Goal: Task Accomplishment & Management: Complete application form

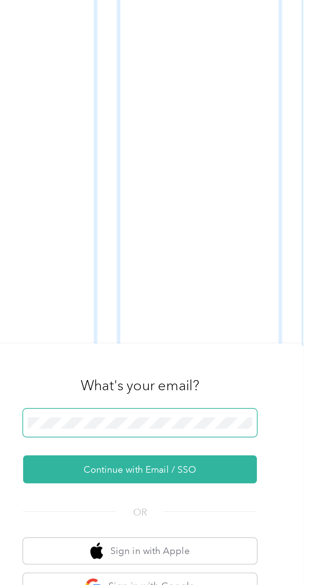
click at [240, 296] on span at bounding box center [229, 289] width 111 height 13
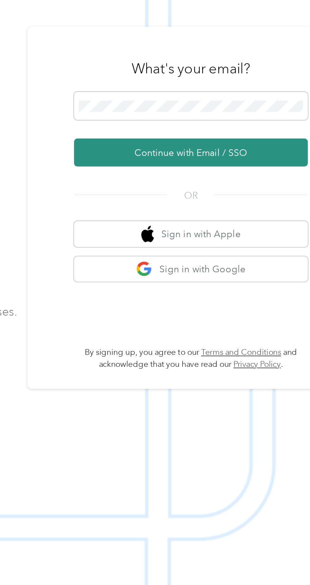
click at [264, 319] on button "Continue with Email / SSO" at bounding box center [229, 311] width 111 height 13
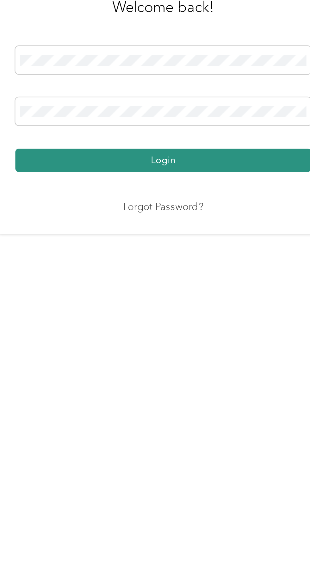
click at [198, 341] on button "Login" at bounding box center [153, 335] width 140 height 11
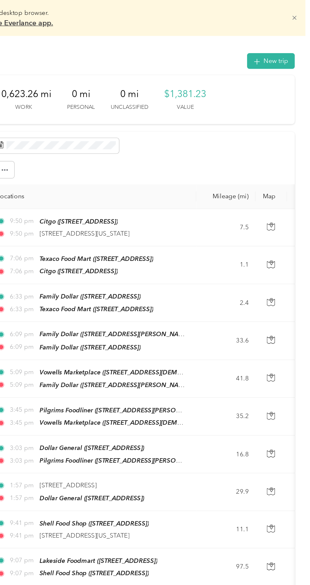
click at [301, 11] on icon at bounding box center [299, 12] width 5 height 5
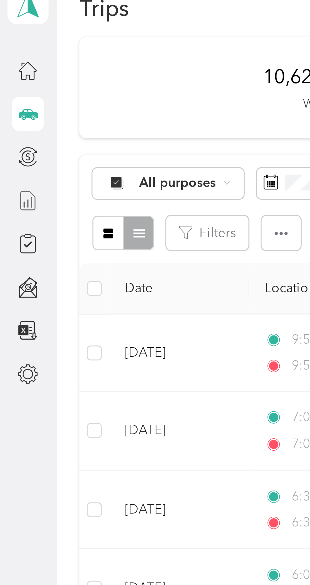
click at [9, 84] on line at bounding box center [9, 84] width 0 height 3
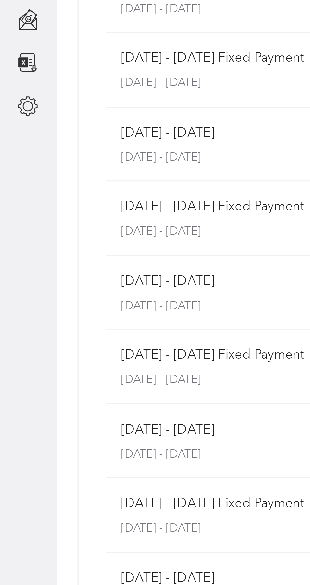
click at [70, 128] on p "[DATE] - [DATE] Fixed Payment" at bounding box center [72, 125] width 62 height 7
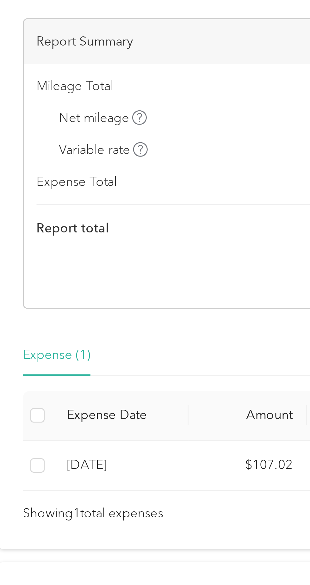
click at [64, 123] on icon at bounding box center [64, 123] width 3 height 3
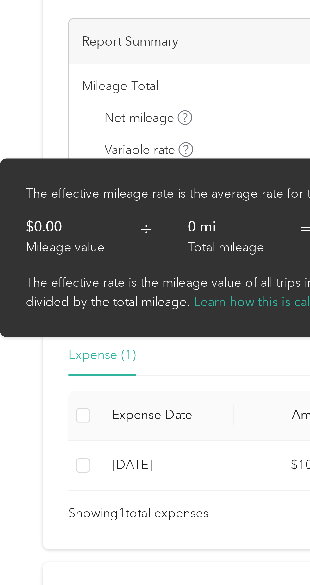
click at [65, 112] on icon at bounding box center [64, 112] width 3 height 3
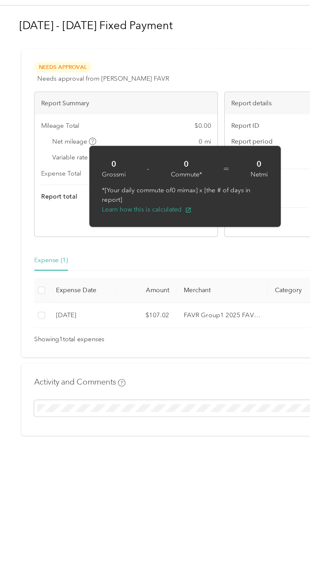
click at [155, 66] on div "Needs Approval Needs approval from Acosta FAVR View activity & comments" at bounding box center [153, 64] width 259 height 15
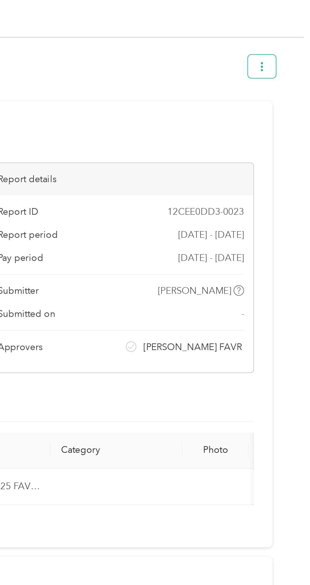
click at [289, 32] on icon "button" at bounding box center [287, 32] width 4 height 4
click at [224, 82] on div "Report details" at bounding box center [219, 85] width 127 height 15
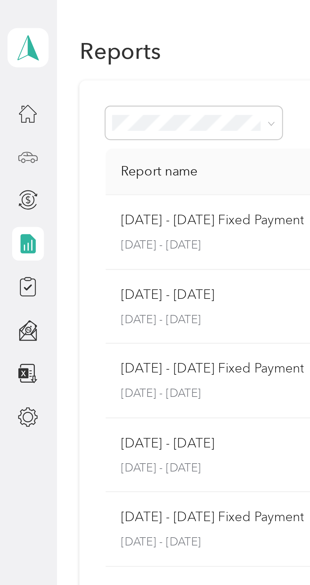
click at [9, 53] on icon at bounding box center [9, 53] width 0 height 1
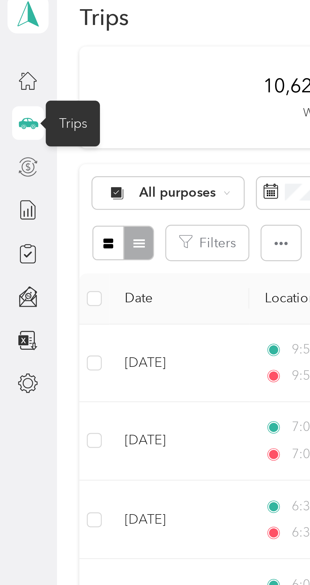
click at [9, 81] on icon at bounding box center [9, 80] width 7 height 7
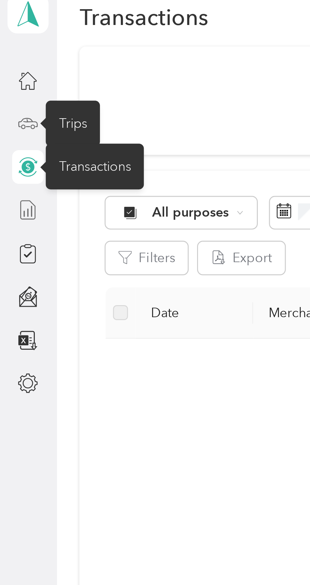
click at [9, 96] on line at bounding box center [9, 96] width 0 height 3
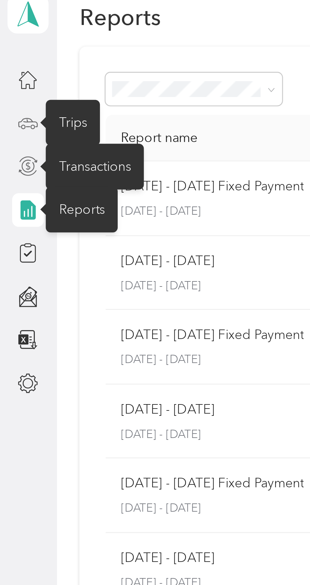
click at [27, 53] on div "Trips" at bounding box center [24, 53] width 18 height 15
click at [36, 67] on div "Transactions" at bounding box center [31, 68] width 33 height 15
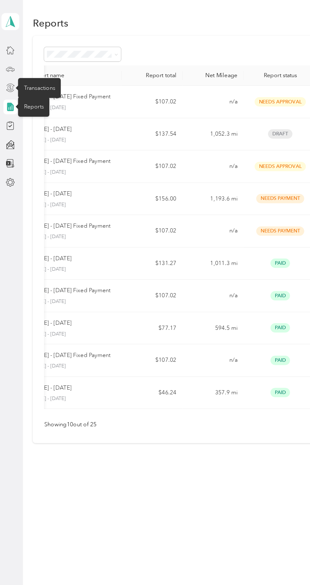
scroll to position [0, 34]
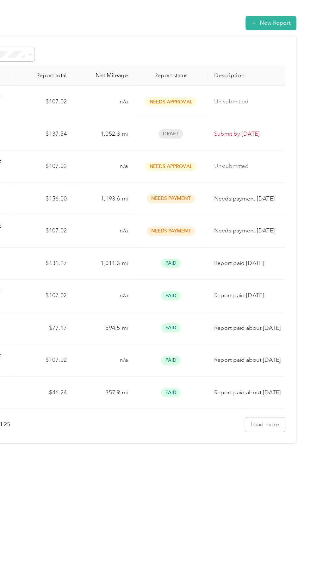
click at [216, 105] on div "Draft" at bounding box center [201, 104] width 47 height 7
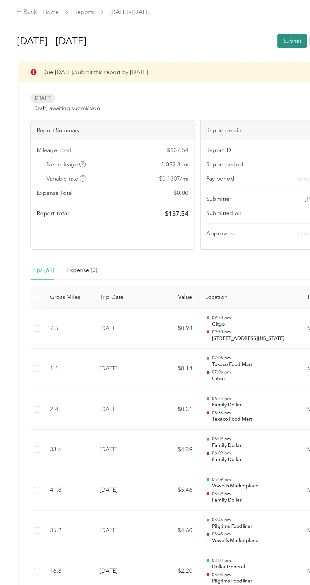
click at [226, 32] on button "Submit" at bounding box center [227, 31] width 23 height 11
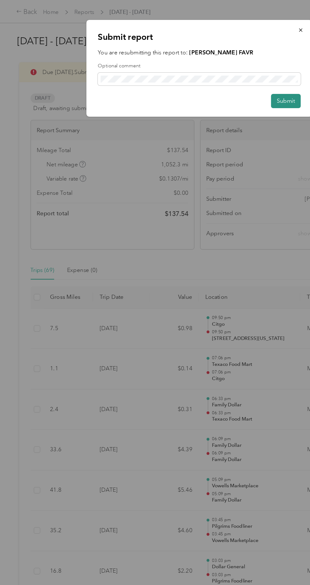
click at [220, 79] on button "Submit" at bounding box center [222, 78] width 23 height 11
click at [215, 74] on button "Submit" at bounding box center [219, 78] width 30 height 11
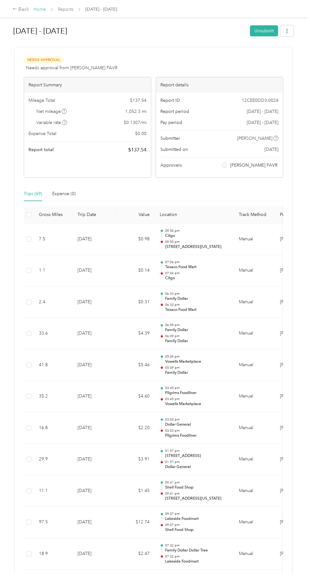
click at [36, 9] on link "Home" at bounding box center [40, 9] width 12 height 5
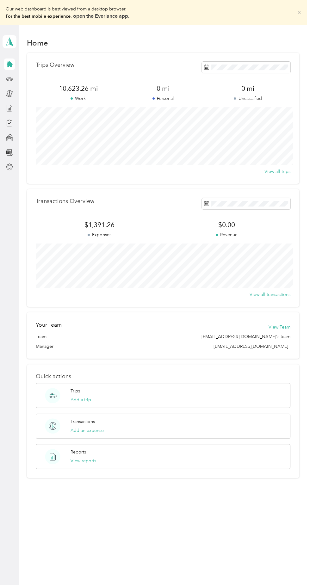
click at [301, 16] on span at bounding box center [299, 13] width 5 height 14
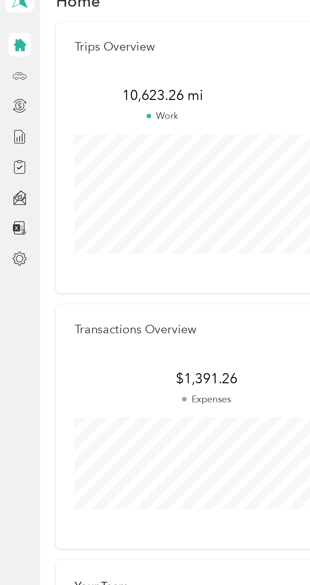
click at [8, 55] on icon at bounding box center [9, 53] width 7 height 7
